Goal: Information Seeking & Learning: Learn about a topic

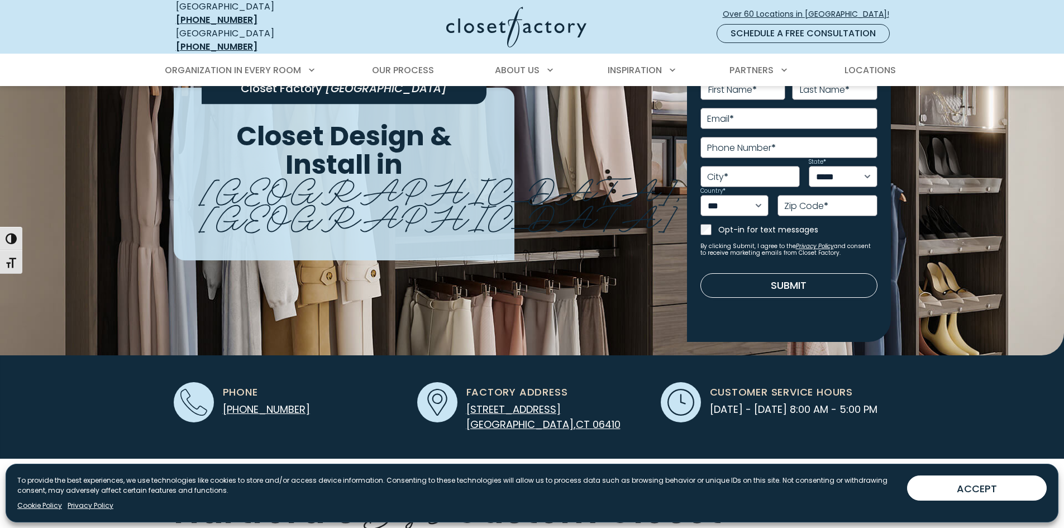
scroll to position [93, 0]
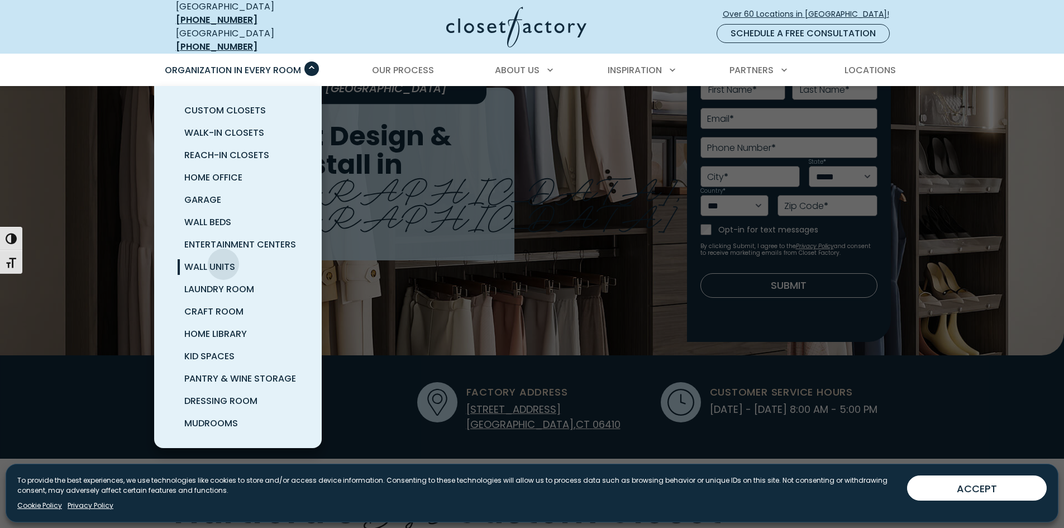
click at [223, 260] on span "Wall Units" at bounding box center [209, 266] width 51 height 13
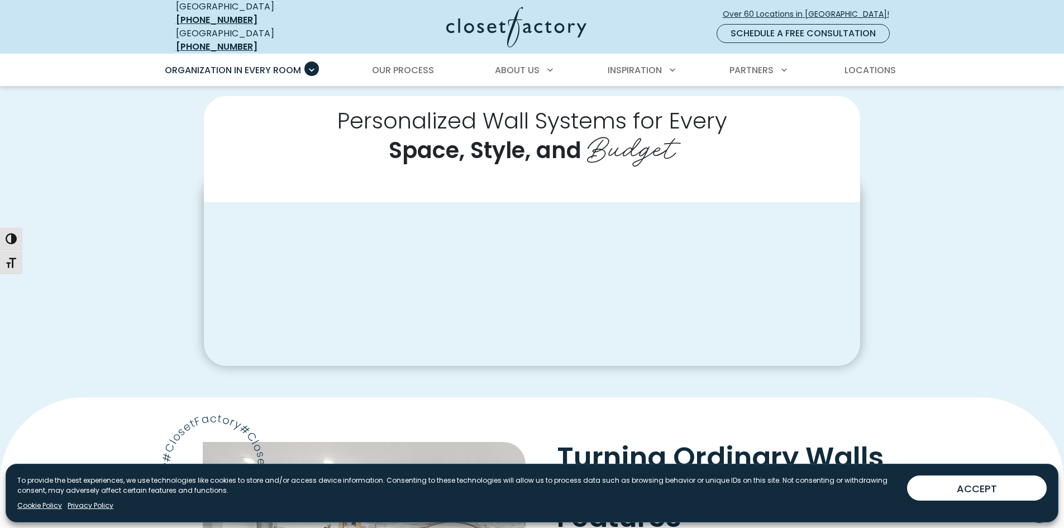
scroll to position [261, 0]
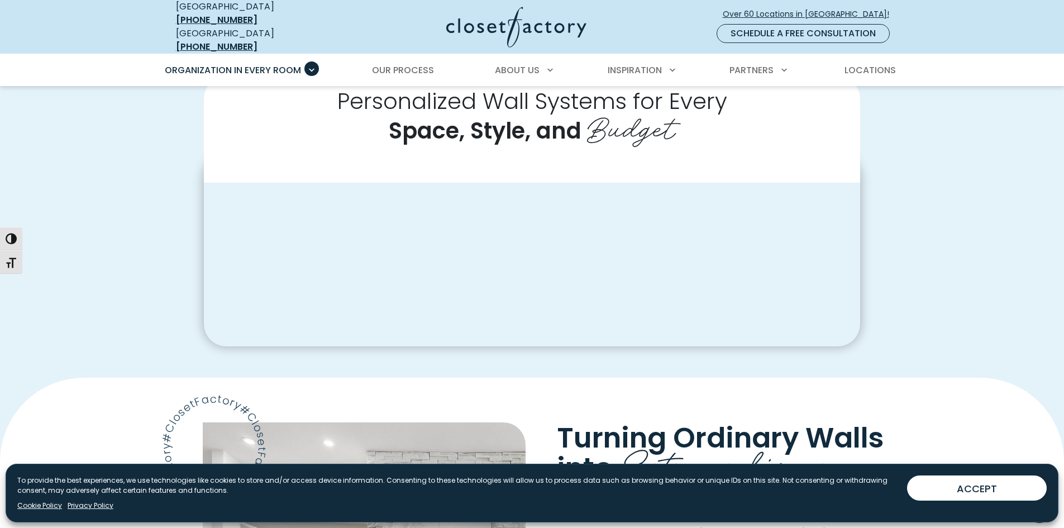
click at [944, 488] on button "ACCEPT" at bounding box center [977, 487] width 140 height 25
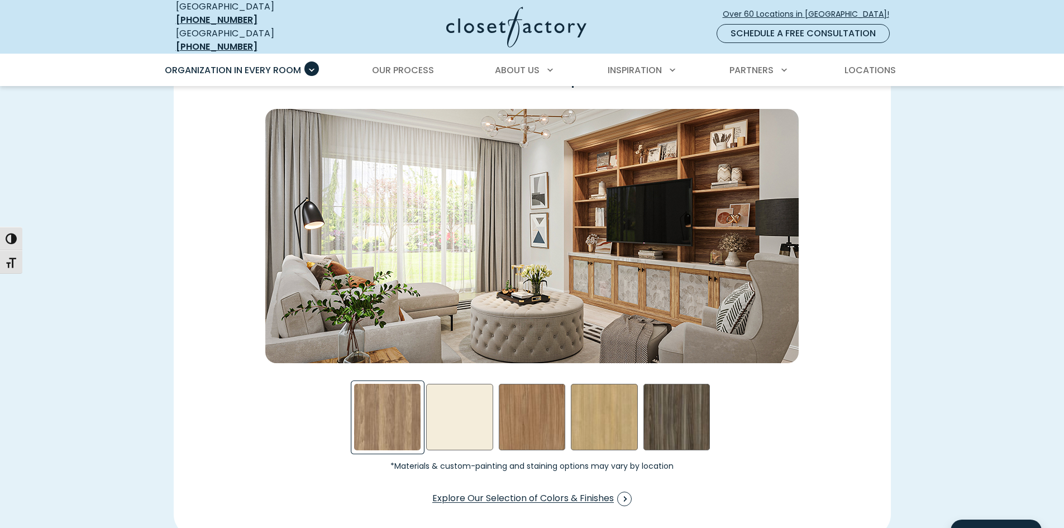
scroll to position [1781, 0]
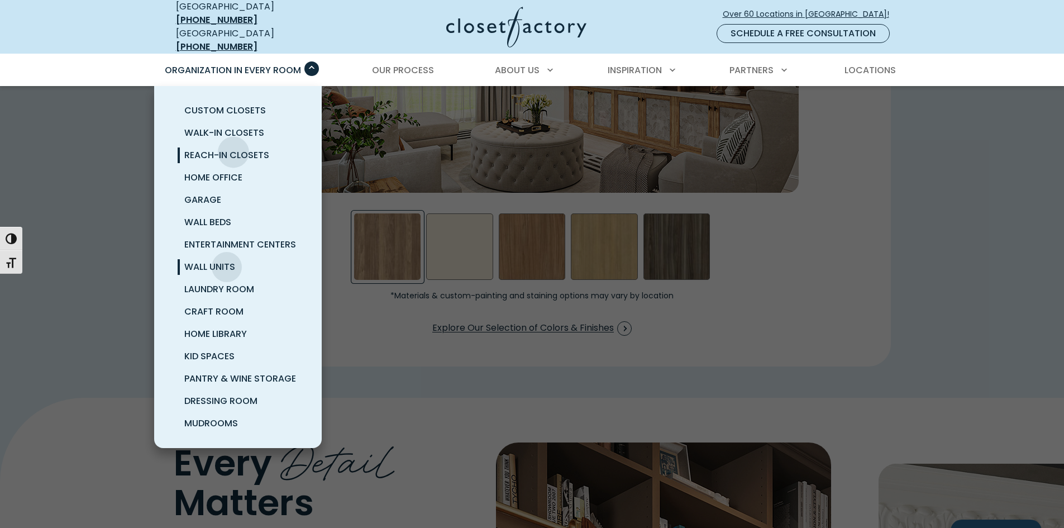
click at [234, 149] on span "Reach-In Closets" at bounding box center [226, 155] width 85 height 13
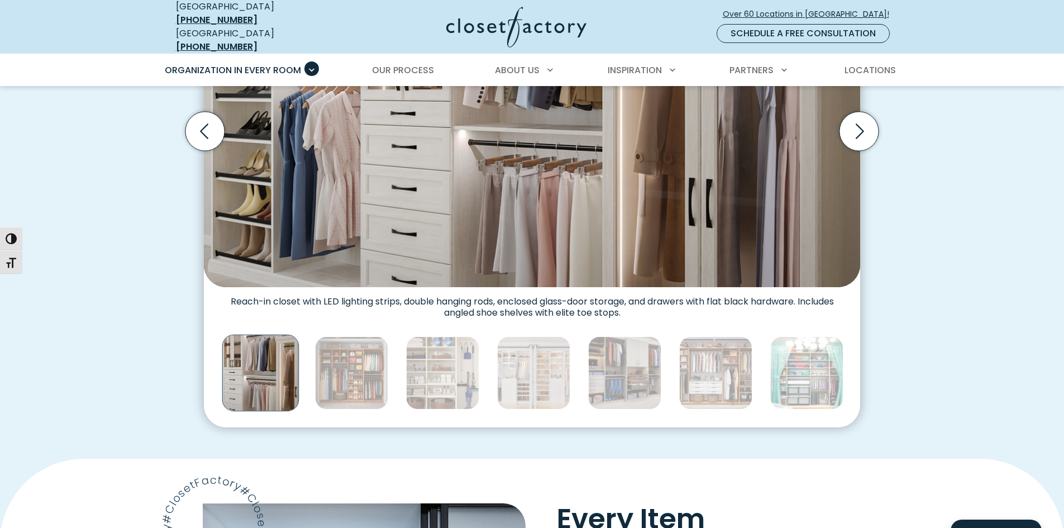
scroll to position [465, 0]
click at [864, 129] on icon "Next slide" at bounding box center [859, 131] width 39 height 39
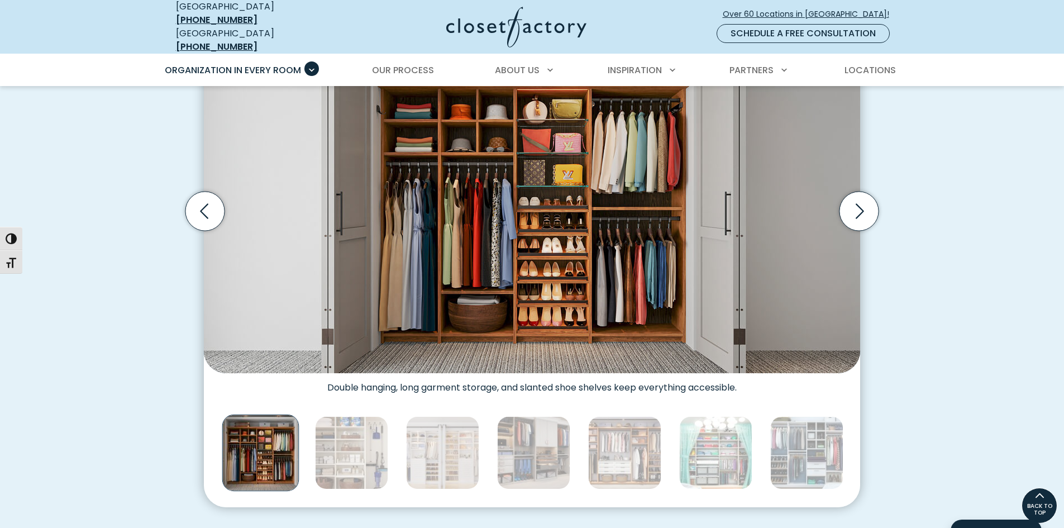
scroll to position [372, 0]
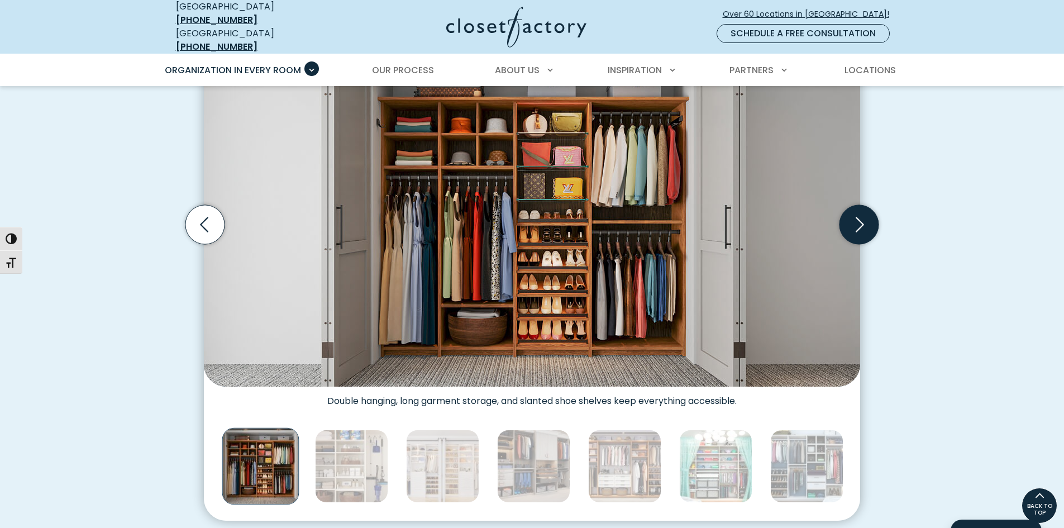
click at [856, 213] on icon "Next slide" at bounding box center [859, 224] width 39 height 39
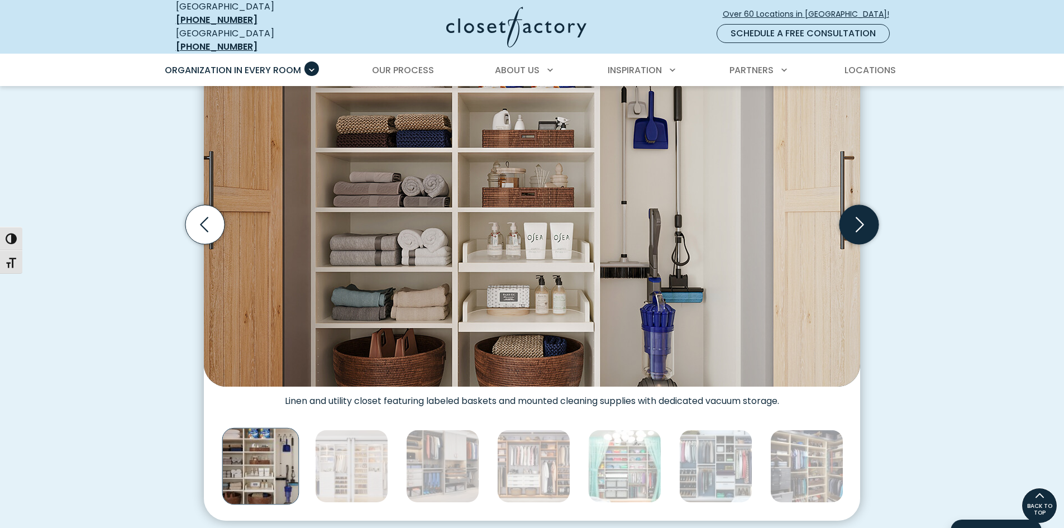
click at [856, 213] on icon "Next slide" at bounding box center [859, 224] width 39 height 39
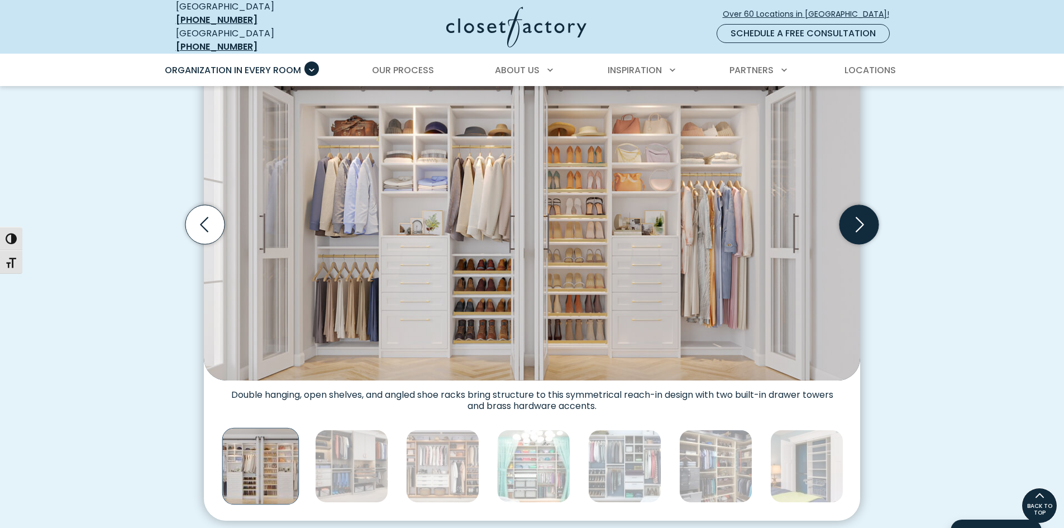
click at [856, 213] on icon "Next slide" at bounding box center [859, 224] width 39 height 39
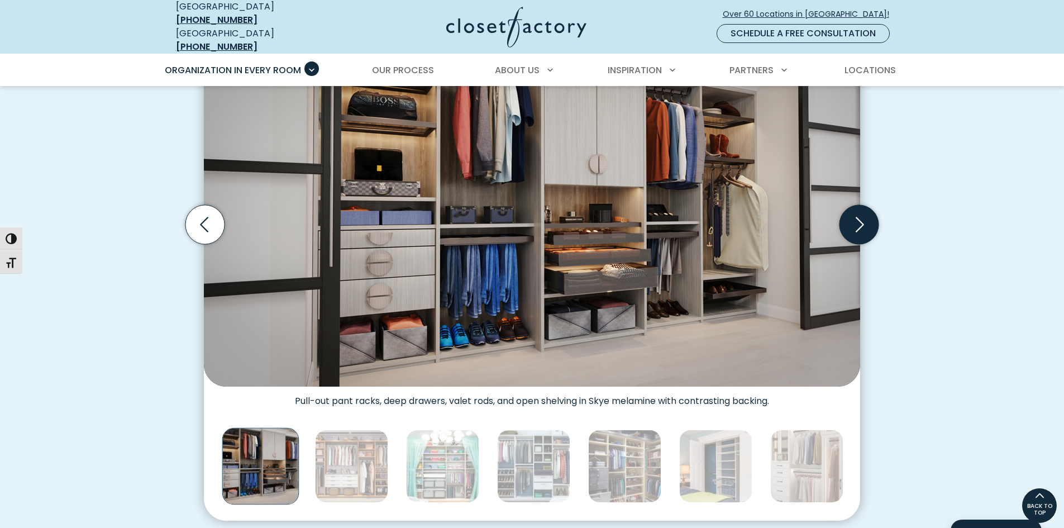
click at [856, 213] on icon "Next slide" at bounding box center [859, 224] width 39 height 39
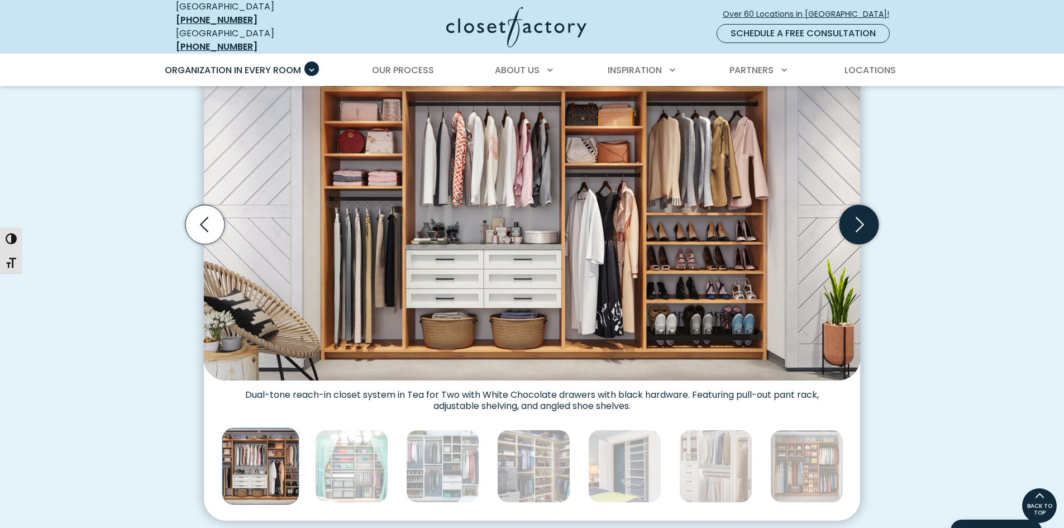
click at [856, 213] on icon "Next slide" at bounding box center [859, 224] width 39 height 39
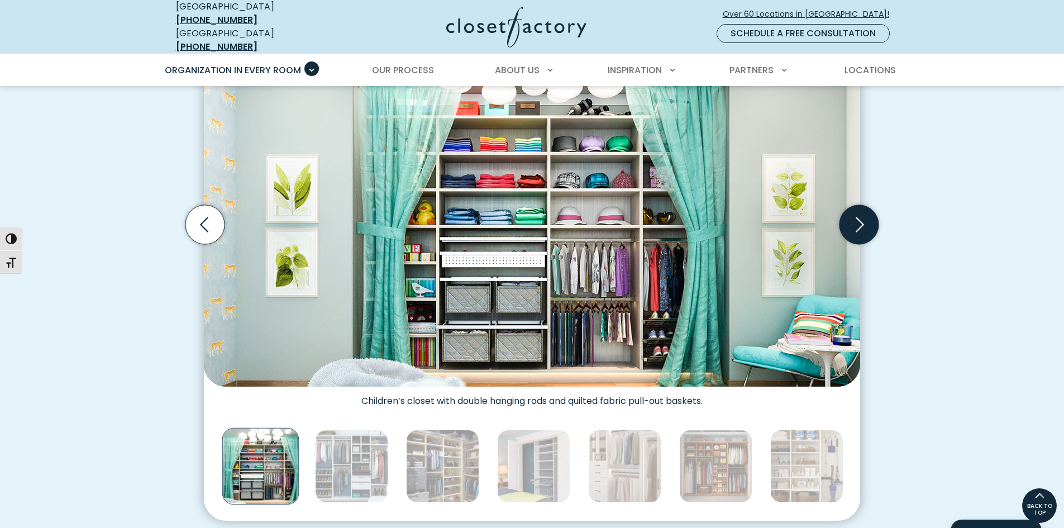
click at [856, 213] on icon "Next slide" at bounding box center [859, 224] width 39 height 39
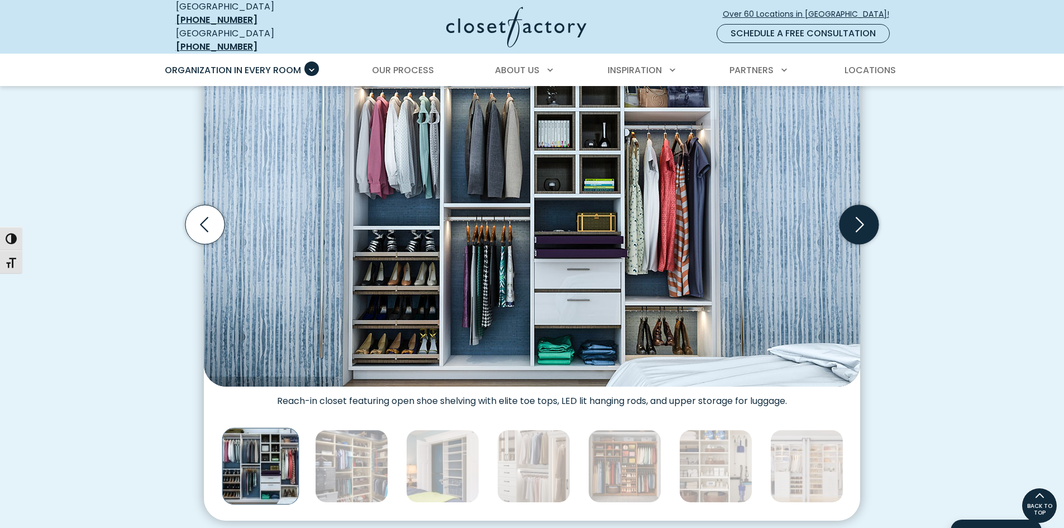
click at [856, 213] on icon "Next slide" at bounding box center [859, 224] width 39 height 39
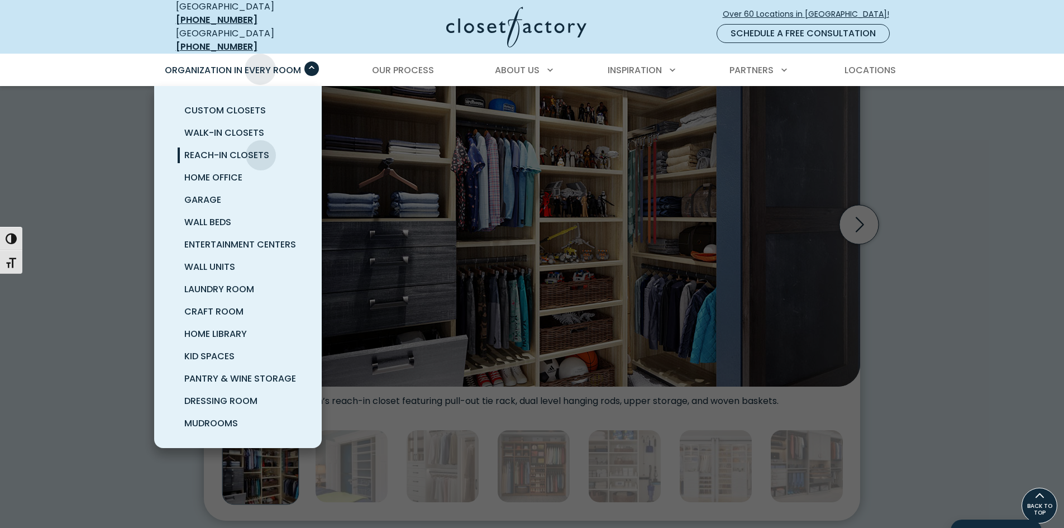
click at [265, 64] on span "Organization in Every Room" at bounding box center [233, 70] width 136 height 13
click at [211, 104] on span "Custom Closets" at bounding box center [225, 110] width 82 height 13
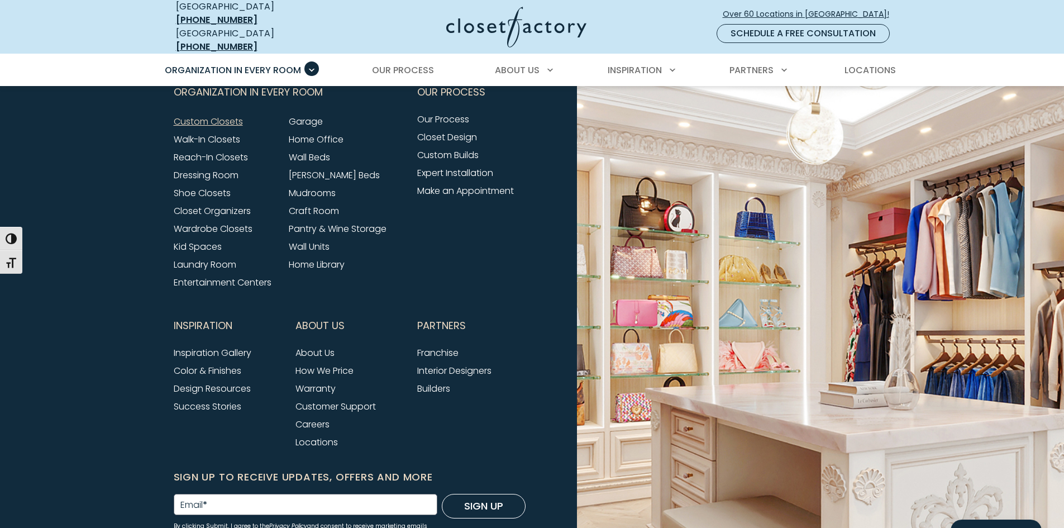
scroll to position [3786, 0]
